Goal: Task Accomplishment & Management: Complete application form

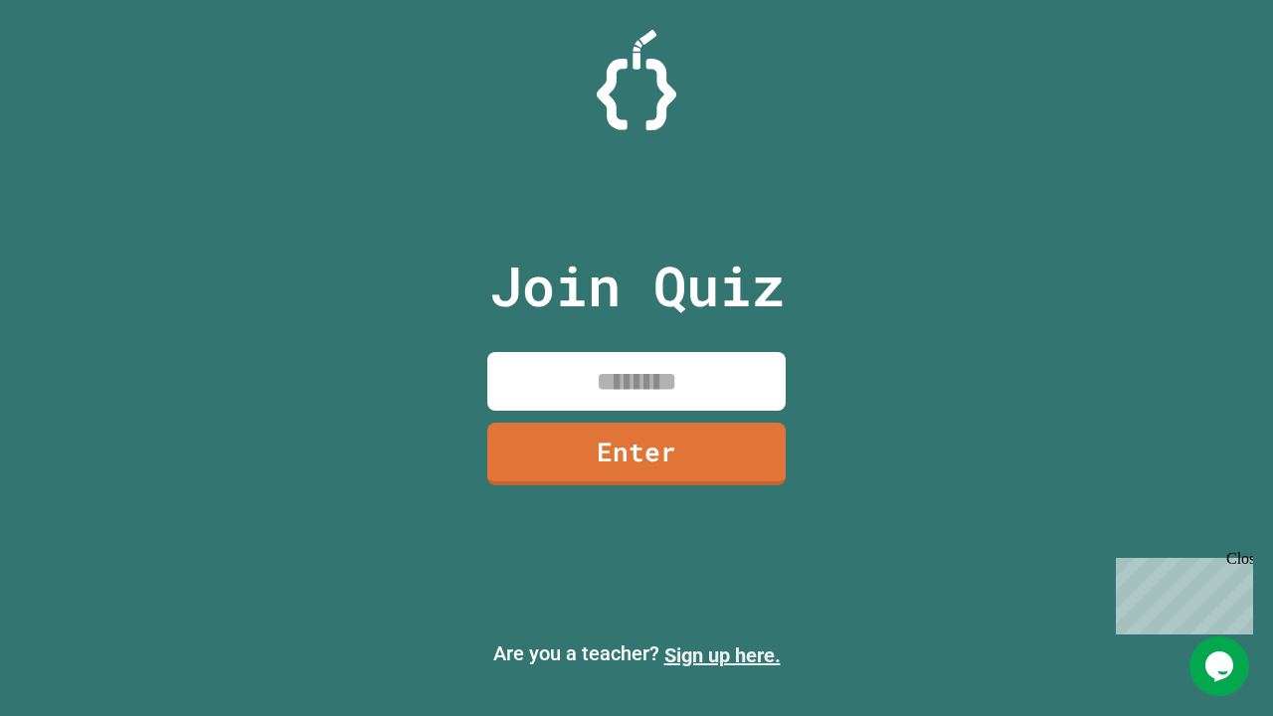
click at [722, 655] on link "Sign up here." at bounding box center [722, 655] width 116 height 24
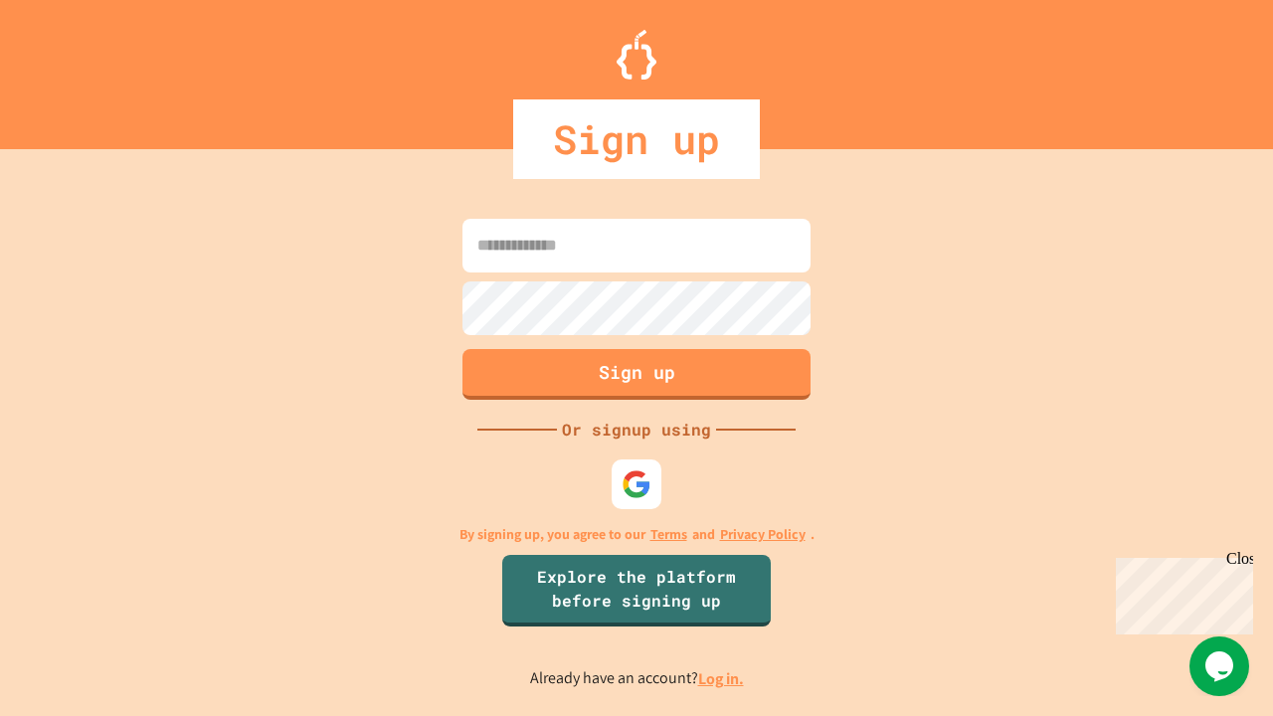
click at [722, 678] on link "Log in." at bounding box center [721, 678] width 46 height 21
